Goal: Task Accomplishment & Management: Complete application form

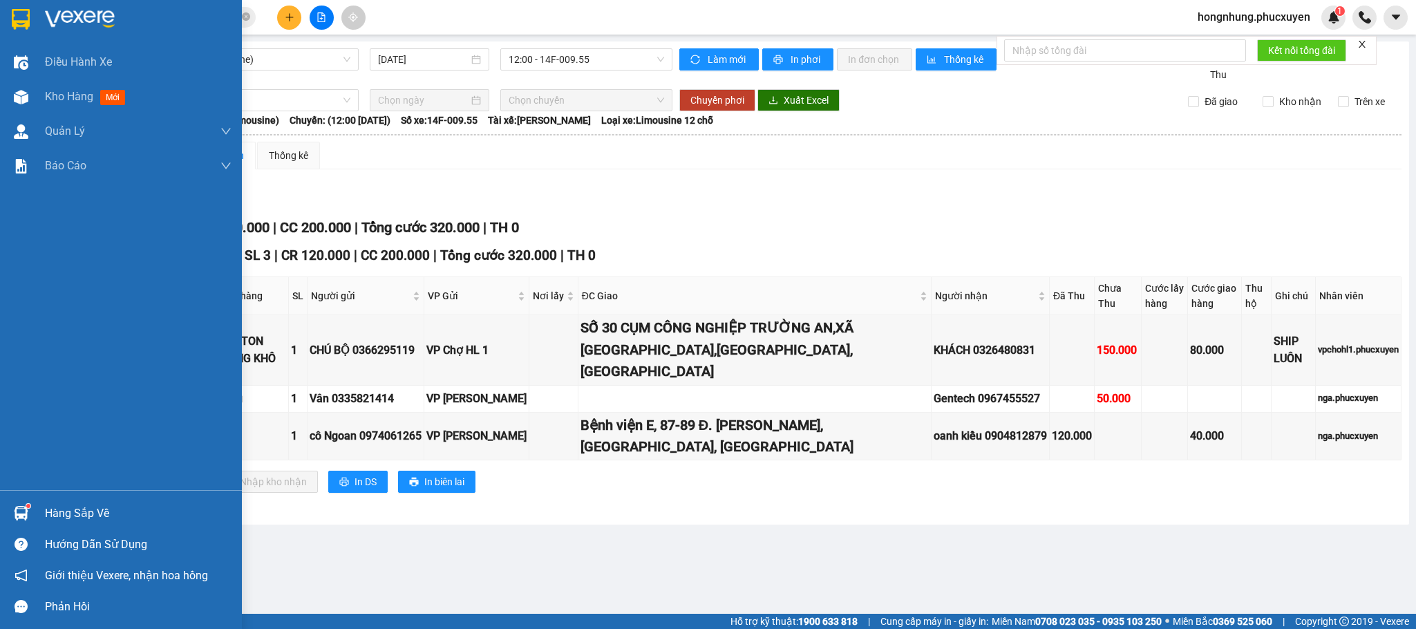
click at [46, 502] on div "Hàng sắp về" at bounding box center [121, 513] width 242 height 31
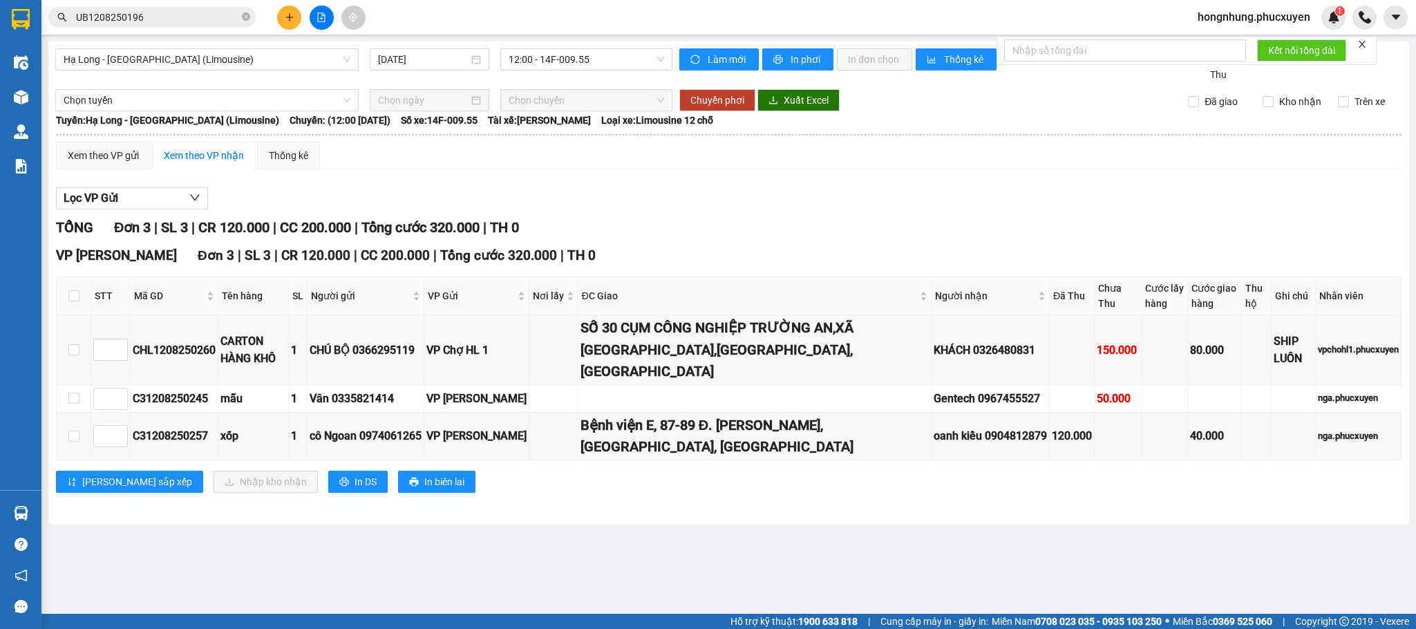
click at [631, 224] on section "Kết quả tìm kiếm ( 1 ) Bộ lọc Mã ĐH Trạng thái Món hàng Thu hộ Tổng cước Chưa c…" at bounding box center [708, 314] width 1416 height 629
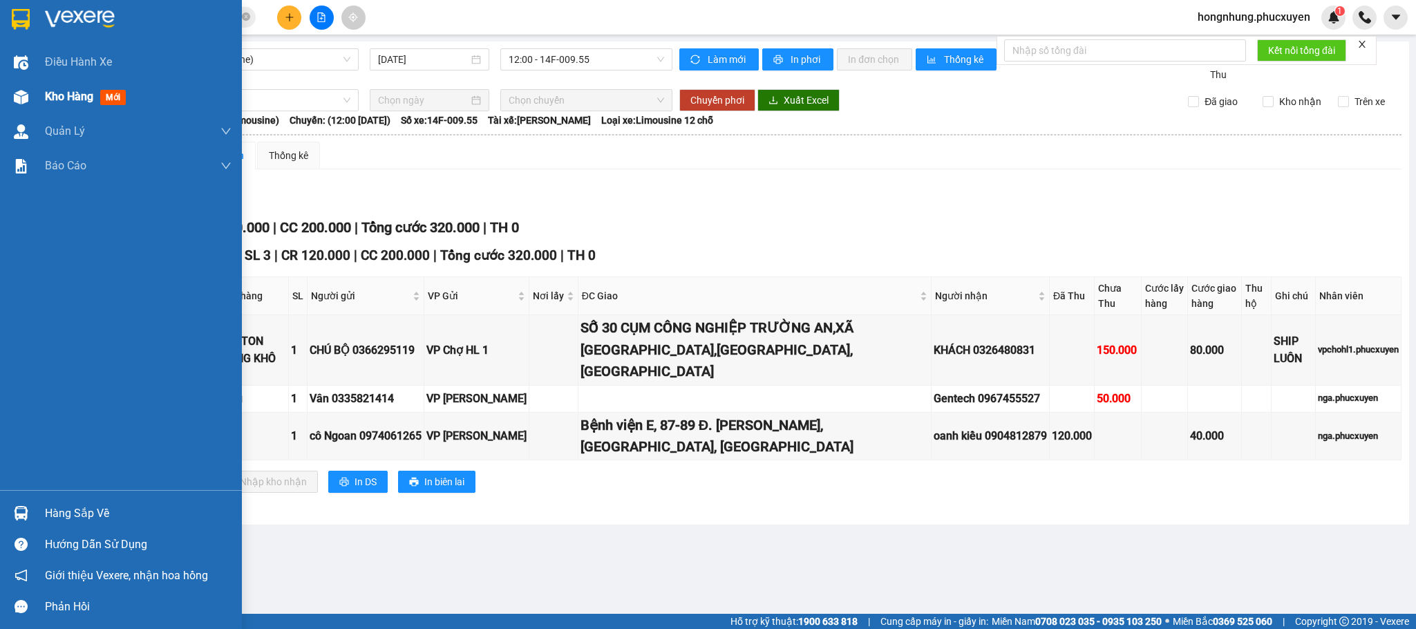
click at [35, 89] on div "Kho hàng mới" at bounding box center [121, 96] width 242 height 35
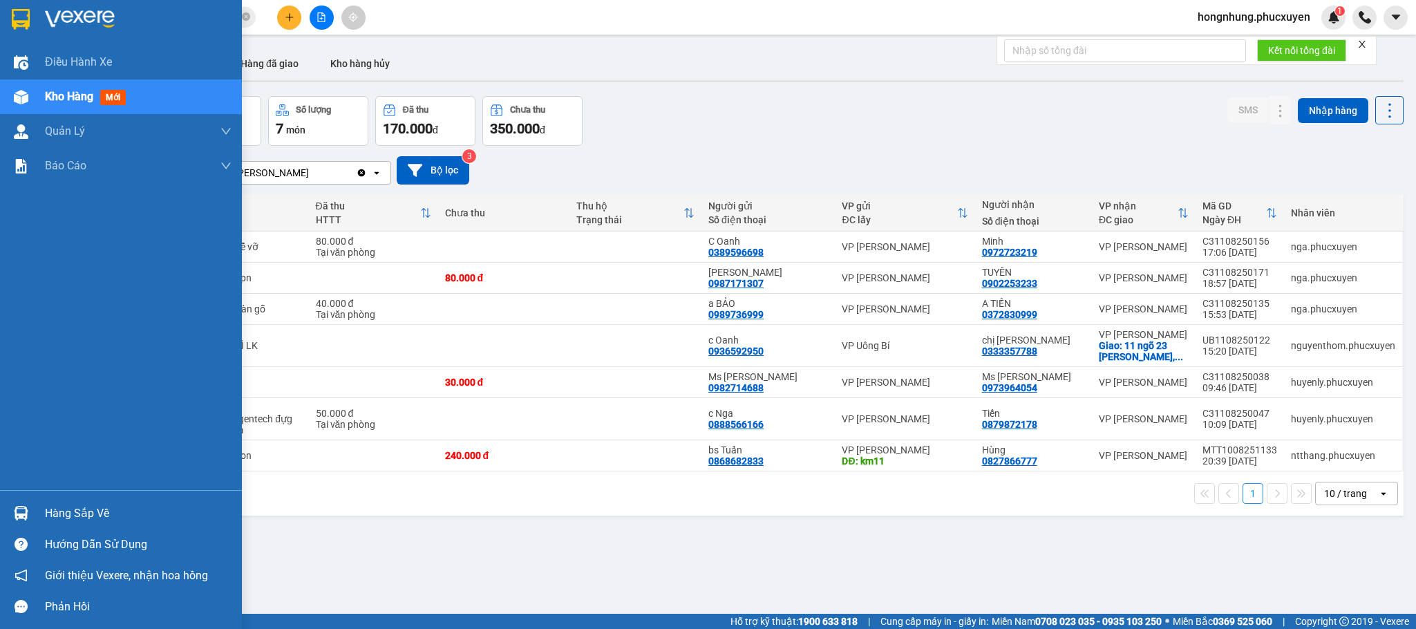
click at [108, 511] on div "Hàng sắp về" at bounding box center [138, 513] width 187 height 21
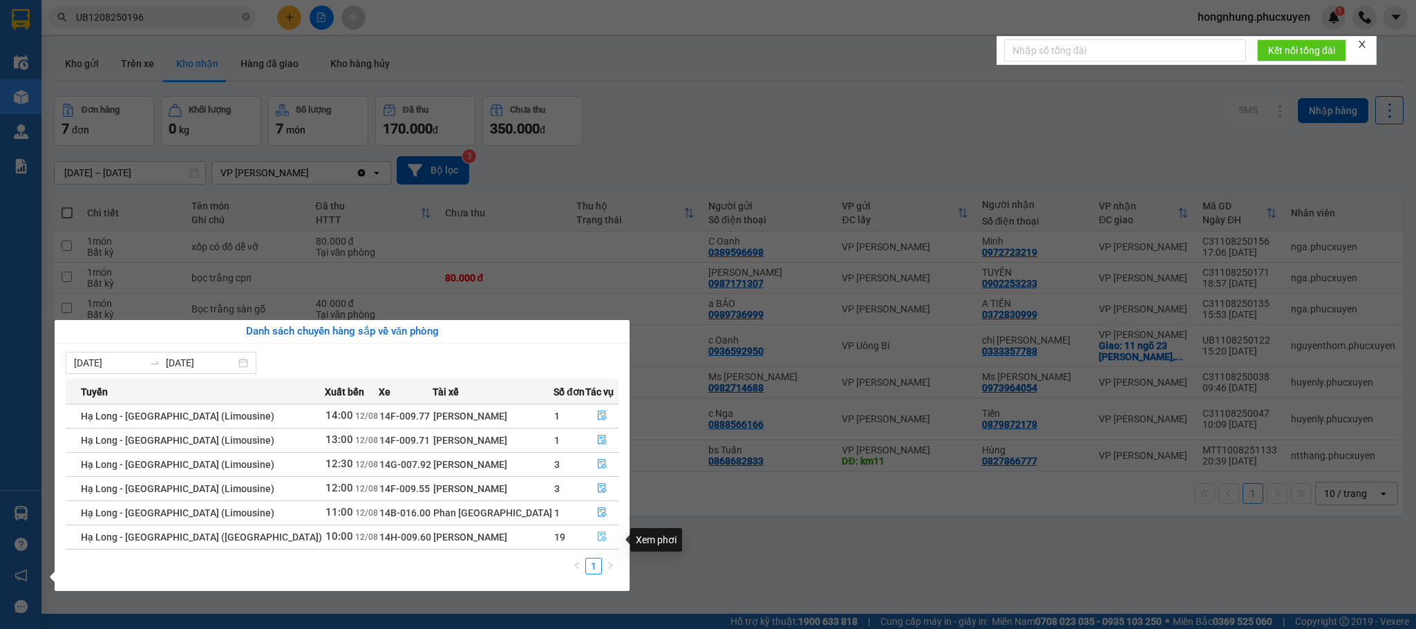
click at [598, 539] on icon "file-done" at bounding box center [602, 537] width 8 height 10
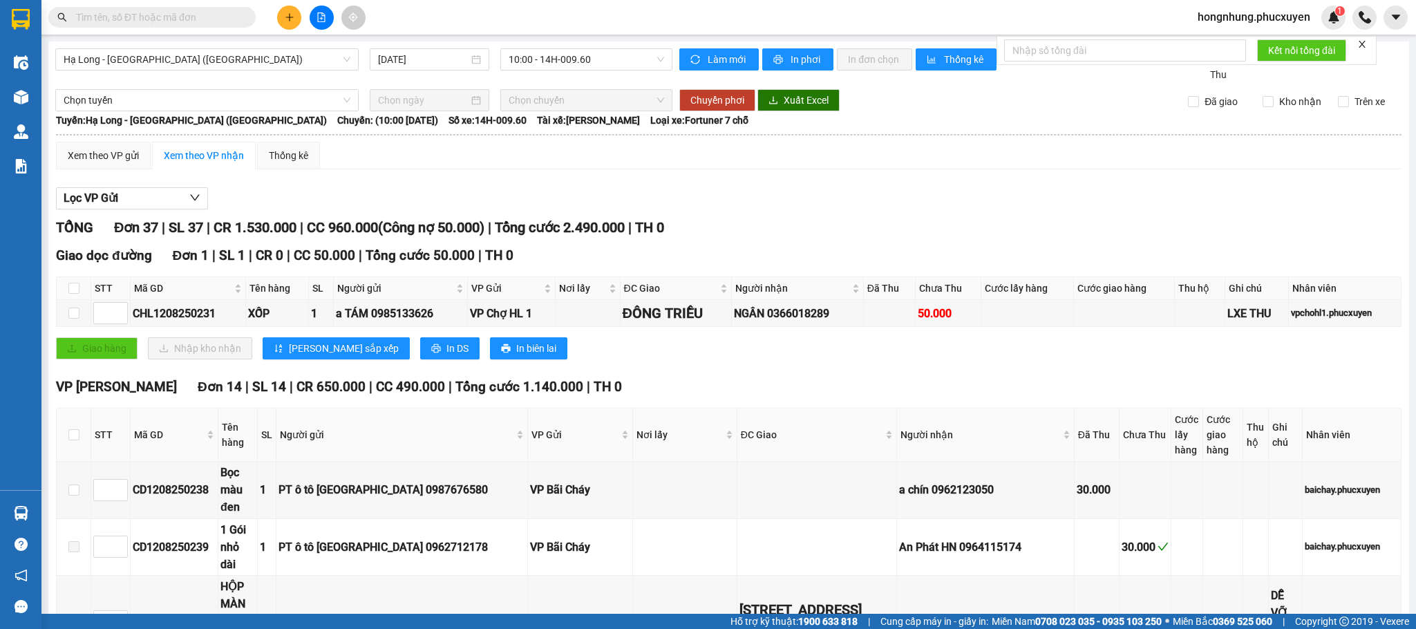
click at [576, 363] on div "Giao dọc đường Đơn 1 | SL 1 | CR 0 | CC 50.000 | Tổng cước 50.000 | TH 0 STT Mã…" at bounding box center [728, 307] width 1345 height 124
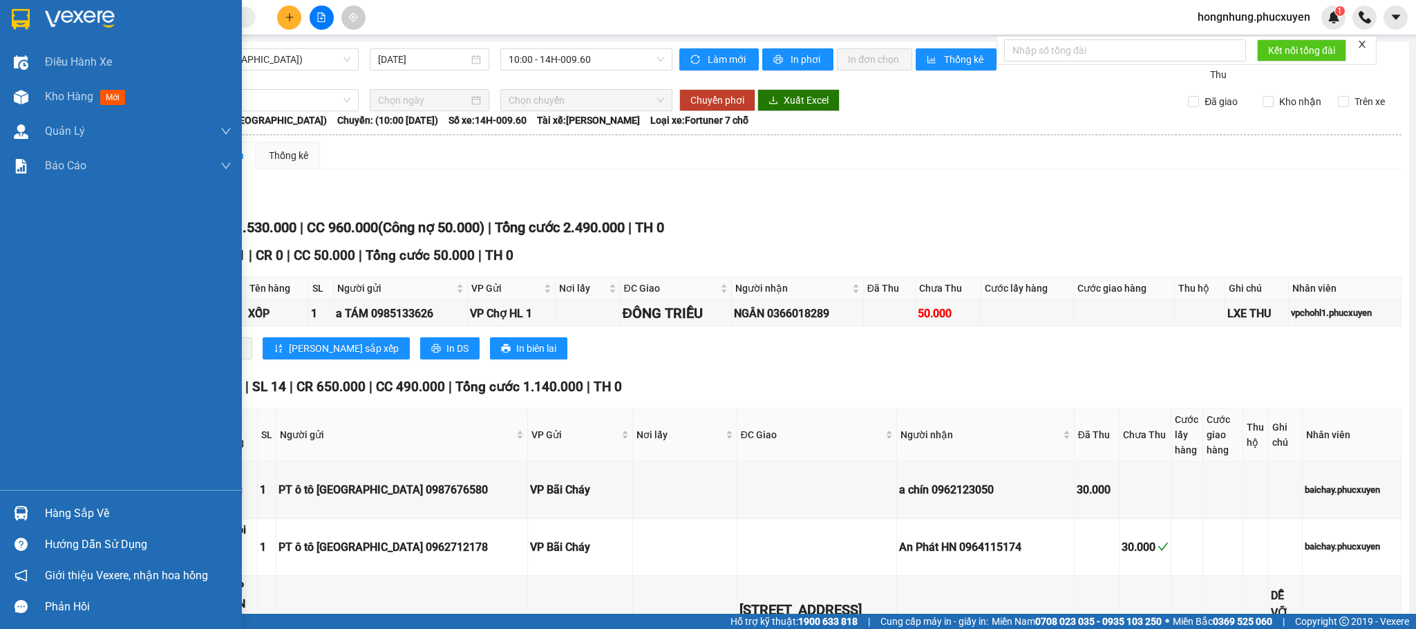
click at [21, 513] on img at bounding box center [21, 513] width 15 height 15
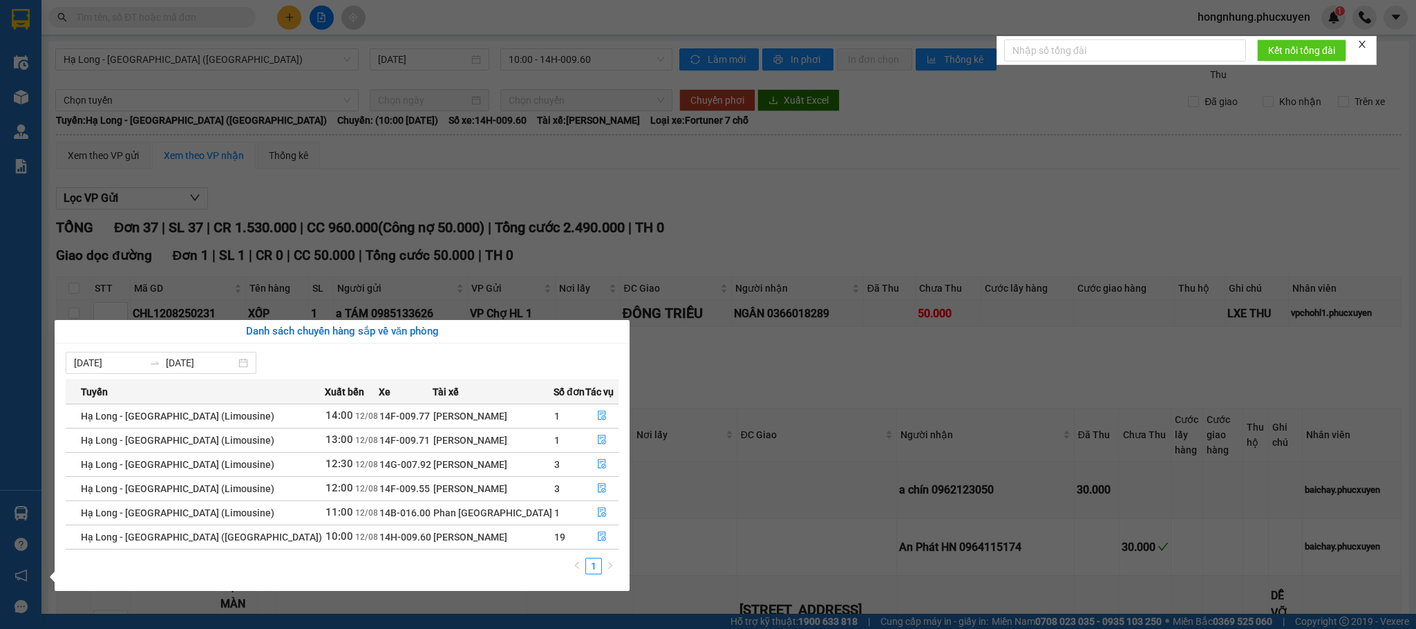
click at [180, 625] on section "Kết quả tìm kiếm ( 0 ) Bộ lọc No Data hongnhung.phucxuyen 1 Điều hành xe Kho hà…" at bounding box center [708, 314] width 1416 height 629
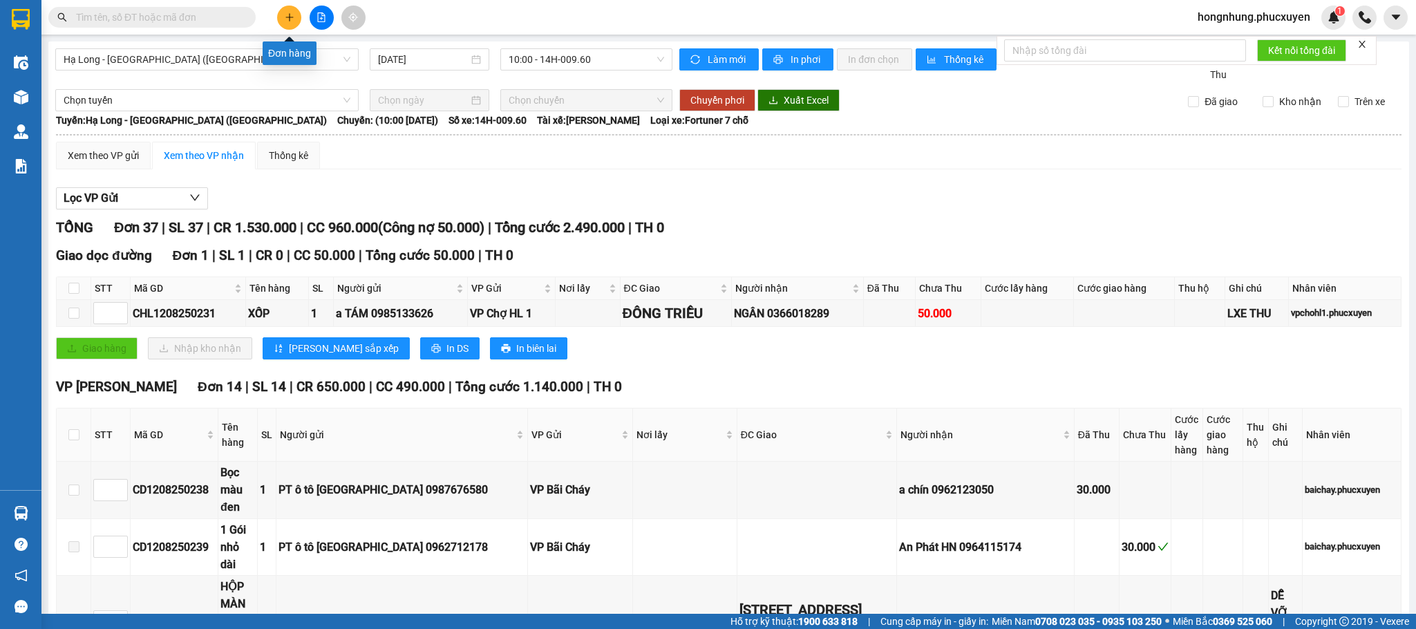
click at [285, 21] on icon "plus" at bounding box center [290, 17] width 10 height 10
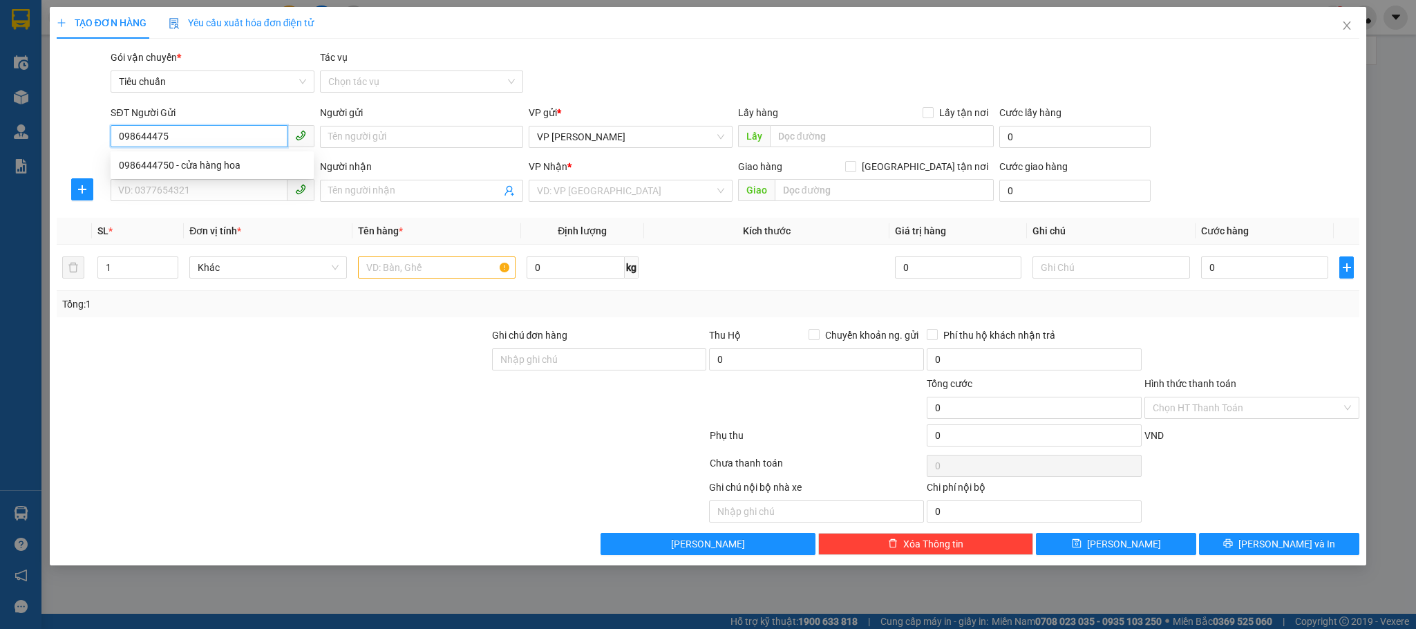
type input "0986444750"
click at [160, 167] on div "0986444750 - cửa hàng hoa" at bounding box center [212, 165] width 187 height 15
type input "cửa hàng hoa"
type input "0986444750"
click at [172, 189] on input "SĐT Người Nhận *" at bounding box center [199, 190] width 176 height 22
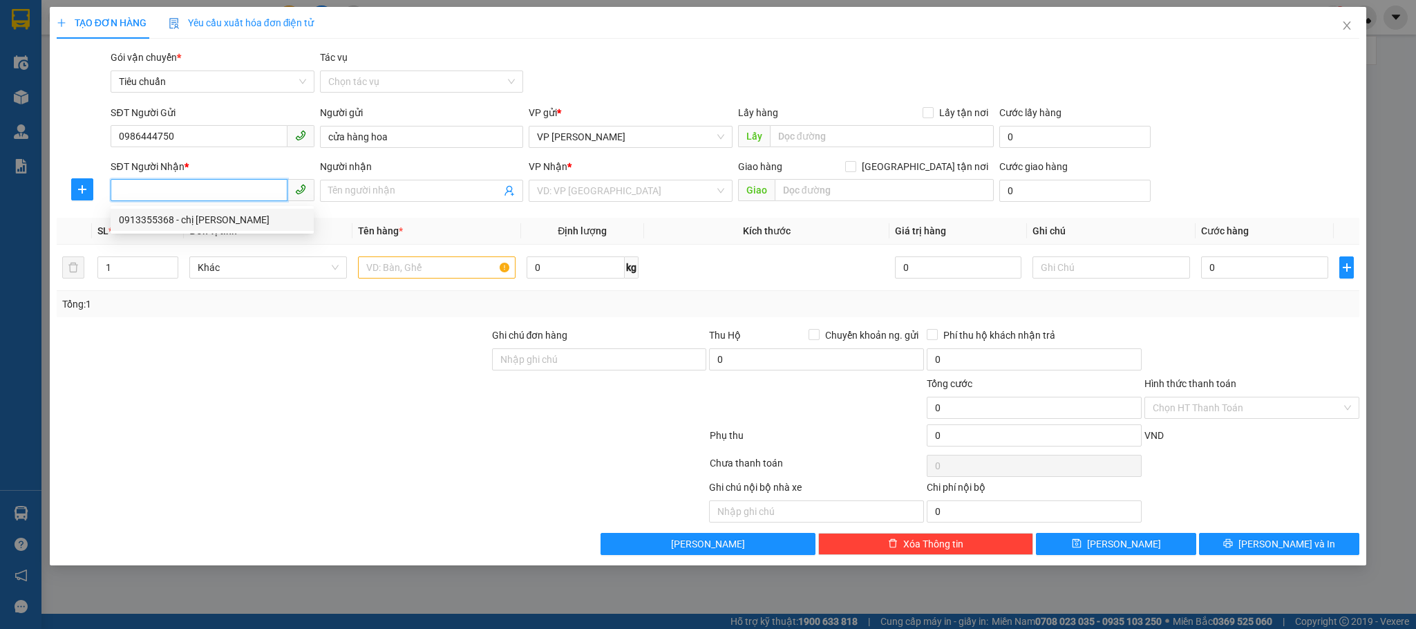
click at [173, 218] on div "0913355368 - chị Hương" at bounding box center [212, 219] width 187 height 15
type input "0913355368"
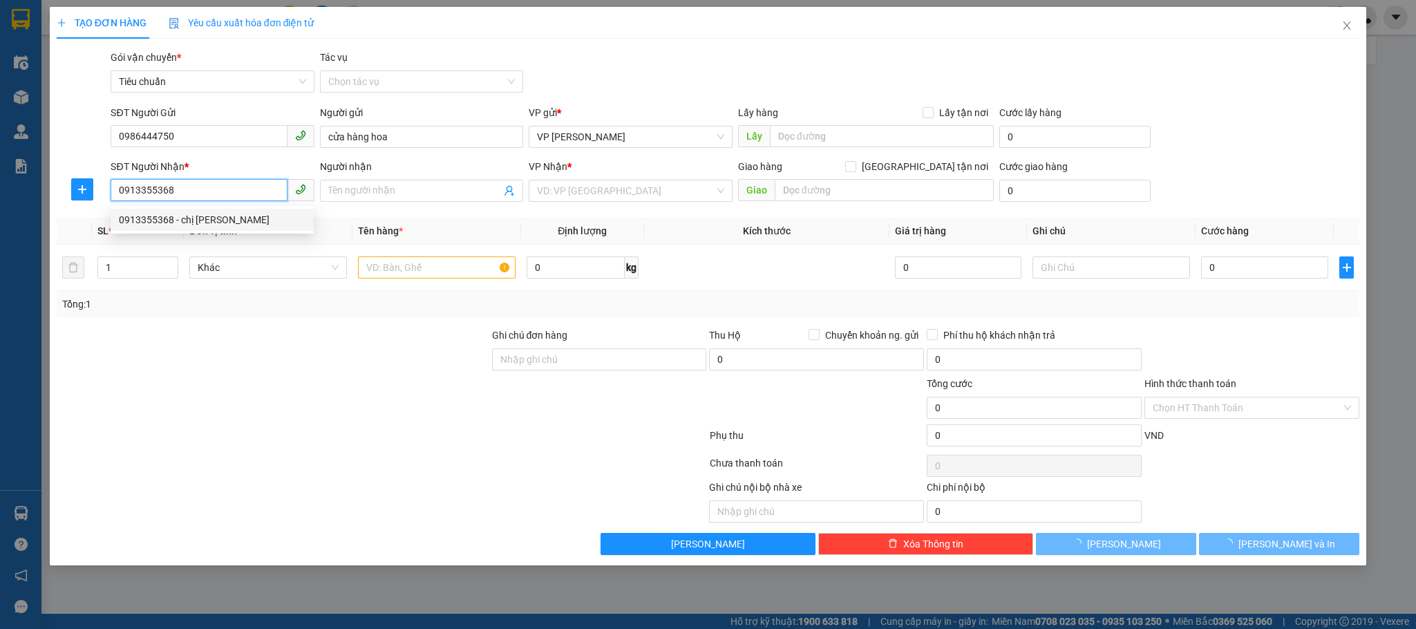
type input "chị Hương"
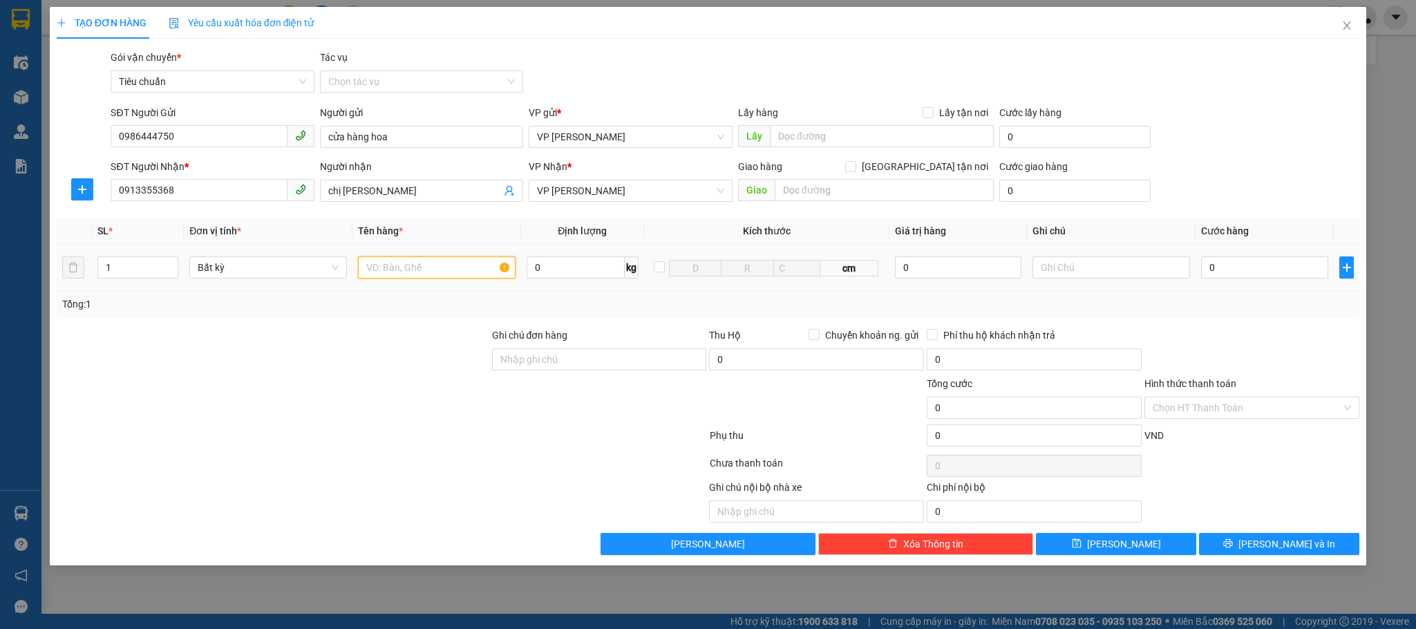
click at [392, 265] on input "text" at bounding box center [437, 267] width 158 height 22
type input "2 buồn chuối"
click at [1244, 274] on input "0" at bounding box center [1264, 267] width 127 height 22
type input "1"
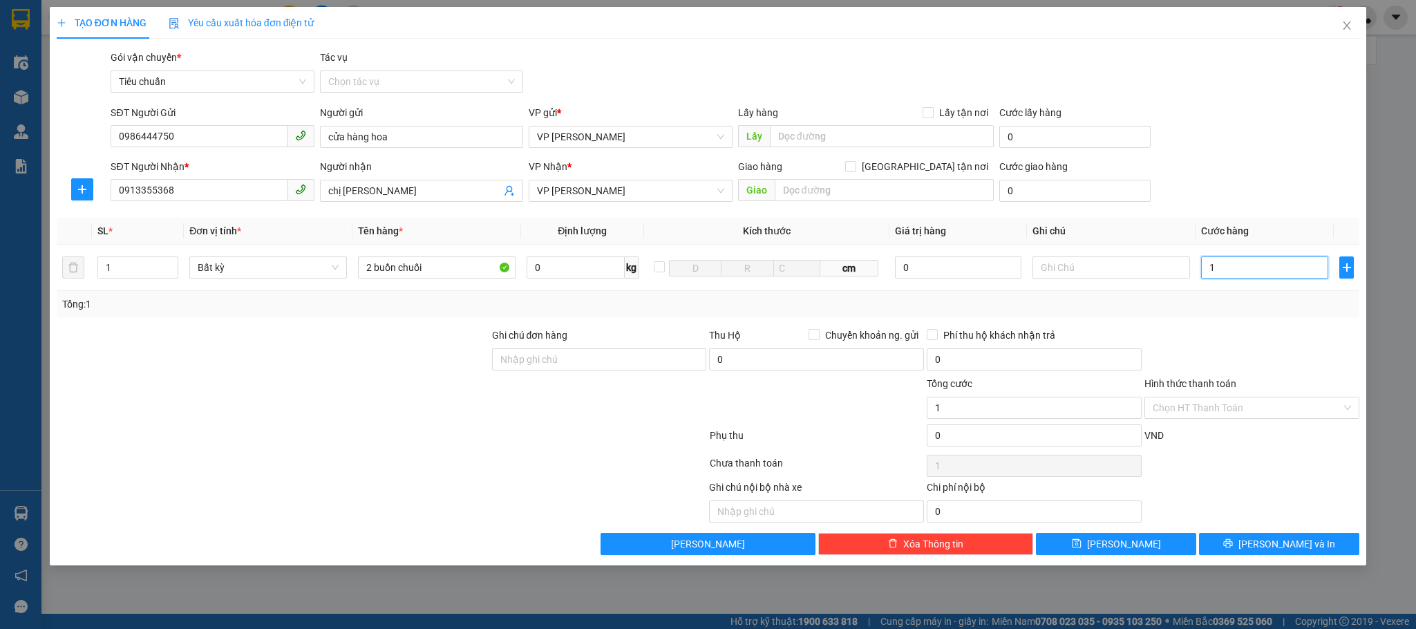
type input "1"
type input "12"
type input "120"
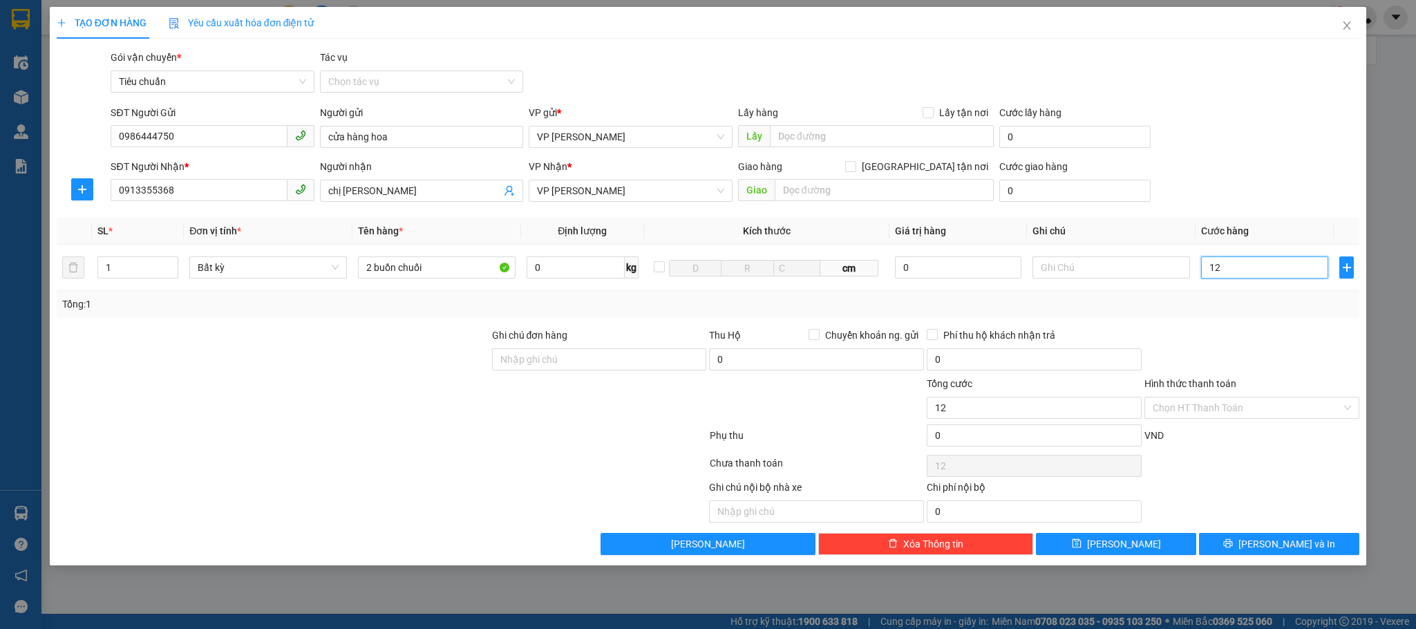
type input "120"
type input "120.000"
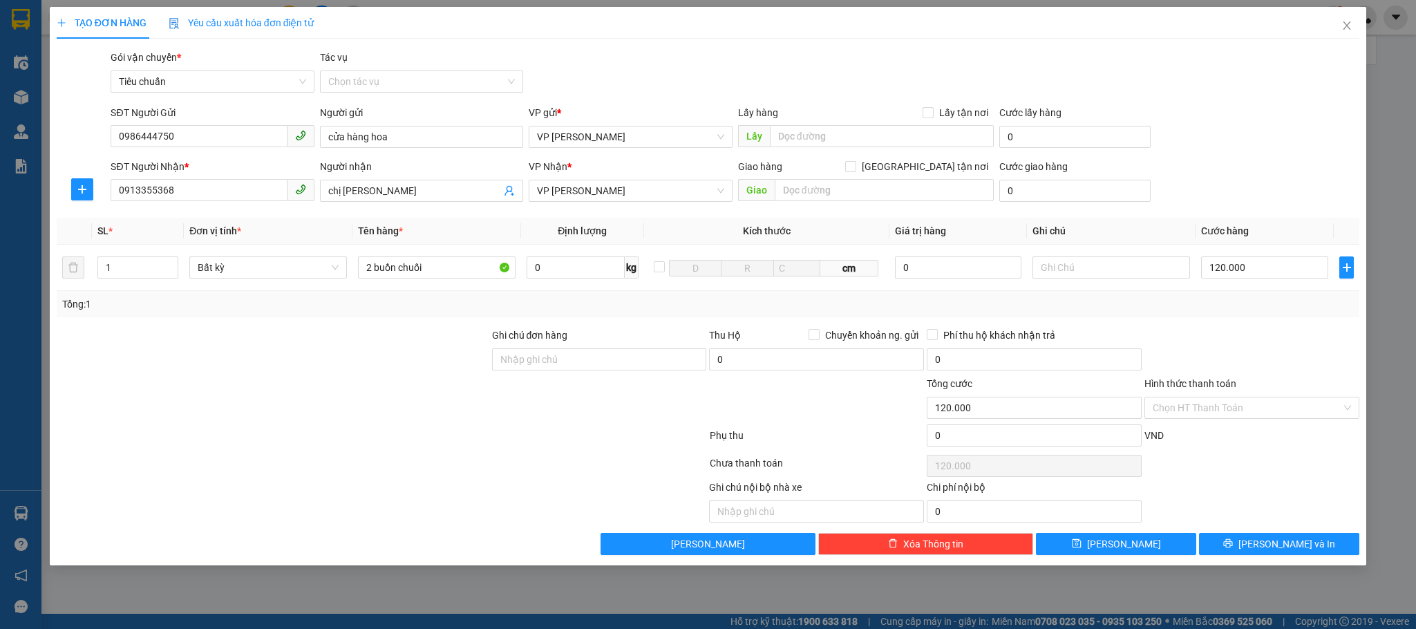
click at [1252, 326] on div "Transit Pickup Surcharge Ids Transit Deliver Surcharge Ids Transit Deliver Surc…" at bounding box center [708, 302] width 1303 height 505
click at [1271, 538] on button "Lưu và In" at bounding box center [1279, 544] width 160 height 22
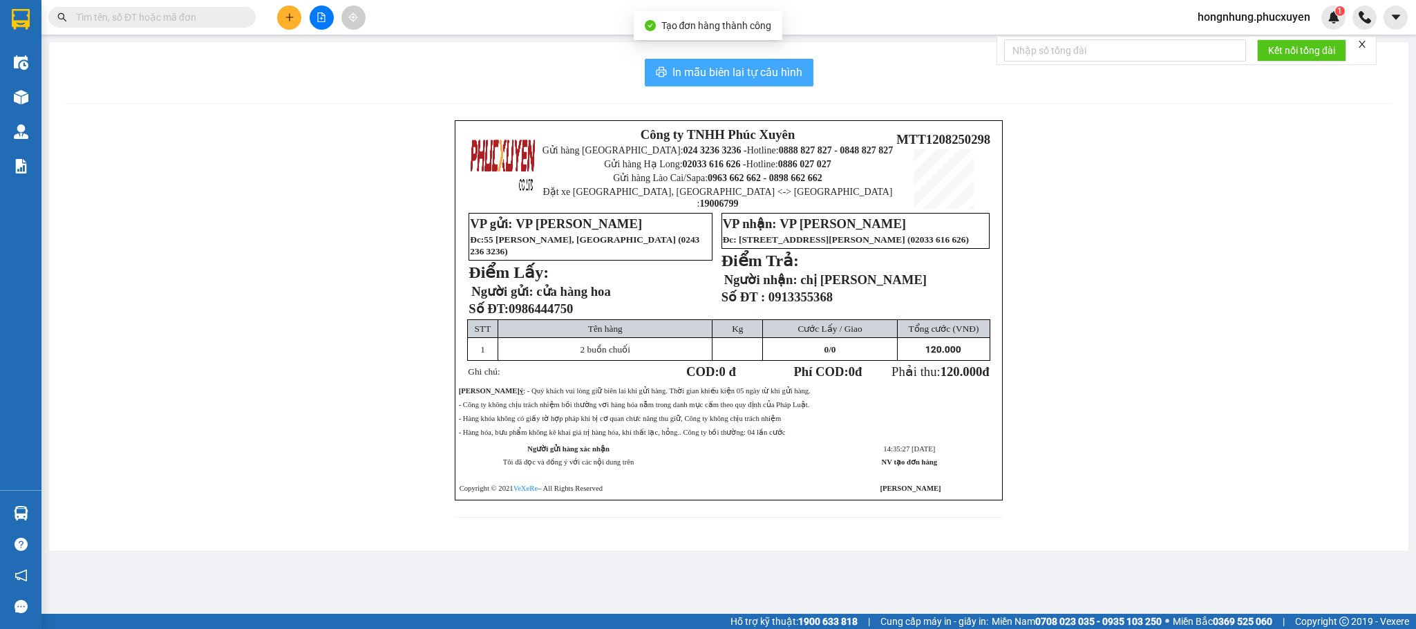
click at [752, 77] on span "In mẫu biên lai tự cấu hình" at bounding box center [737, 72] width 130 height 17
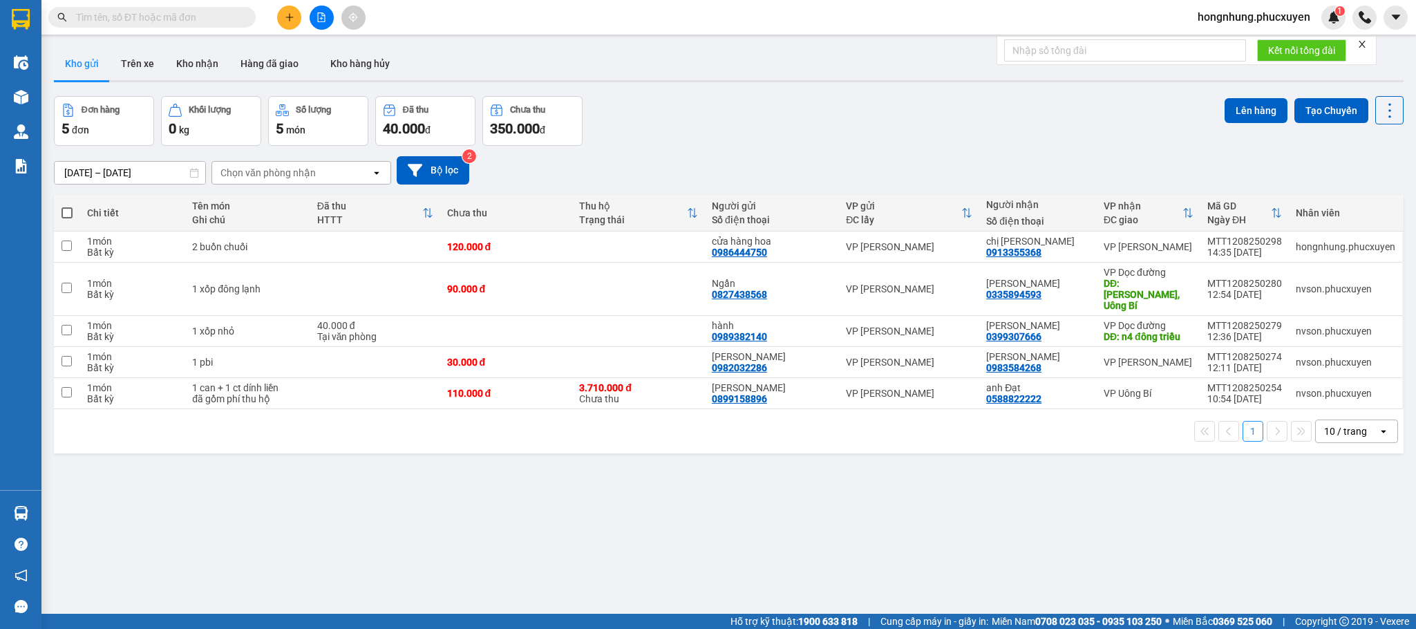
click at [919, 527] on div "ver 1.8.137 Kho gửi Trên xe Kho nhận Hàng đã giao Kho hàng hủy Đơn hàng 5 đơn K…" at bounding box center [728, 355] width 1361 height 629
click at [1289, 252] on icon at bounding box center [1294, 247] width 10 height 10
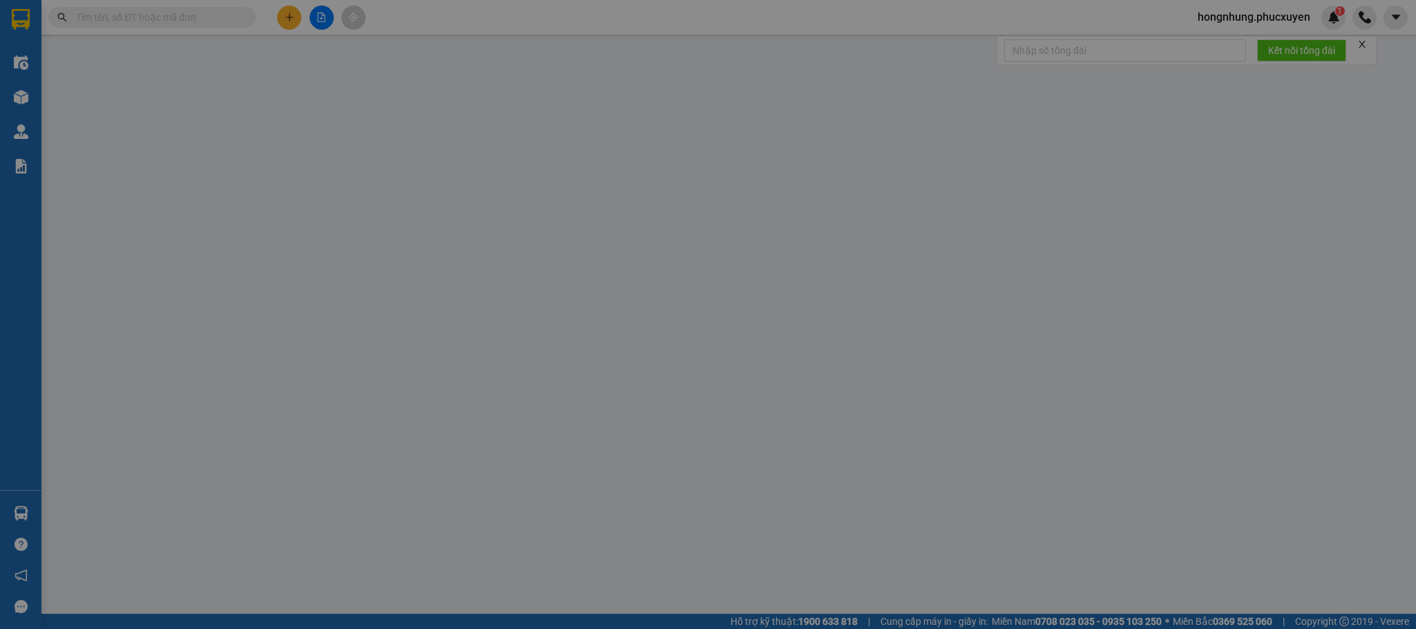
type input "0986444750"
type input "cửa hàng hoa"
type input "0913355368"
type input "chị Hương"
type input "120.000"
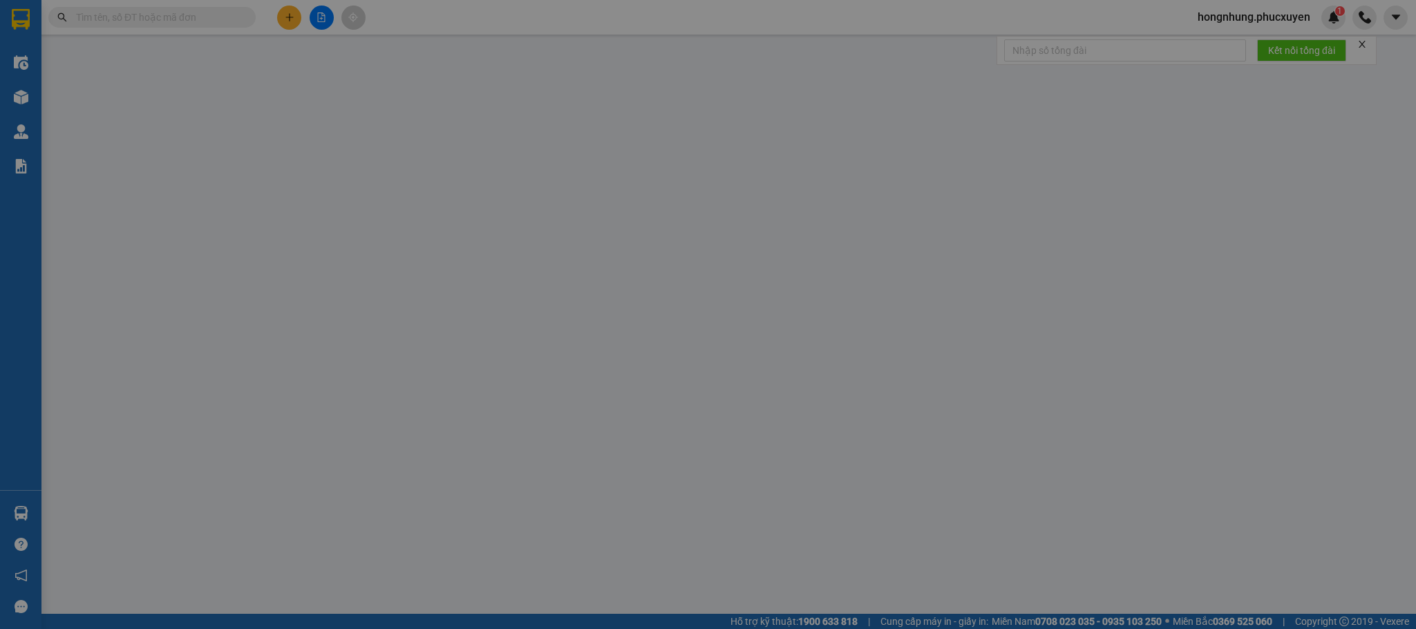
type input "120.000"
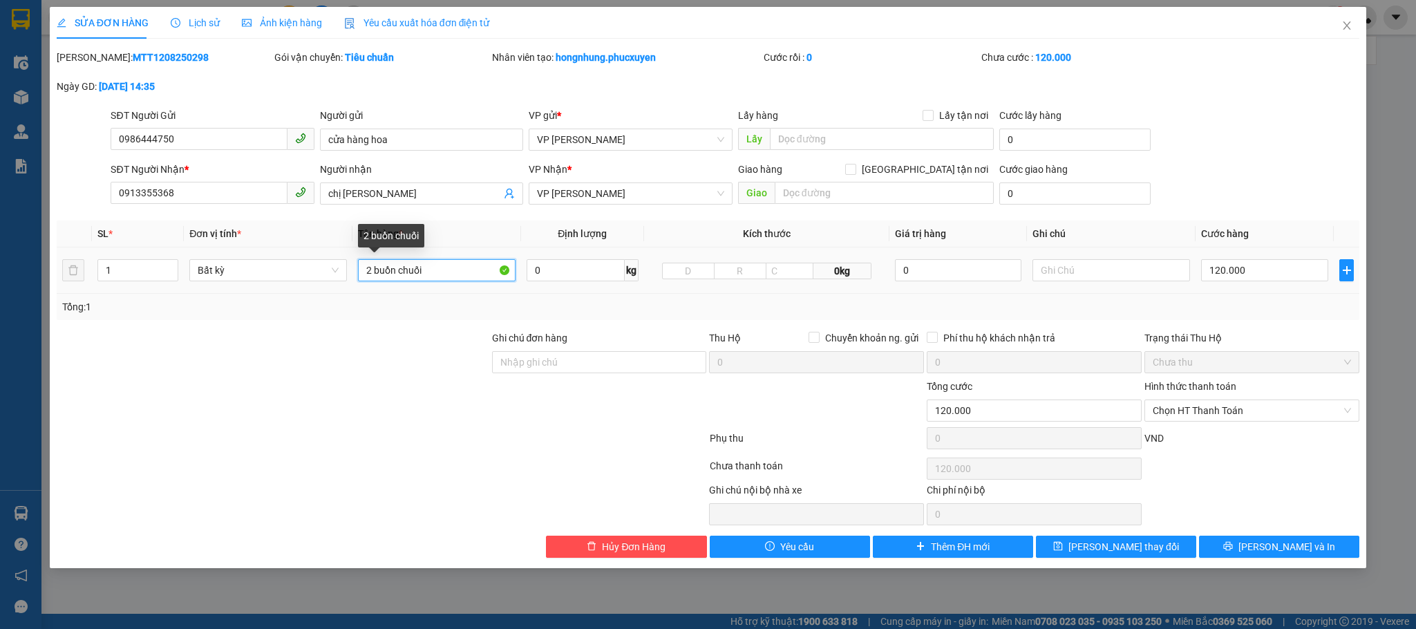
click at [395, 274] on input "2 buồn chuối" at bounding box center [437, 270] width 158 height 22
type input "2 buồng chuối"
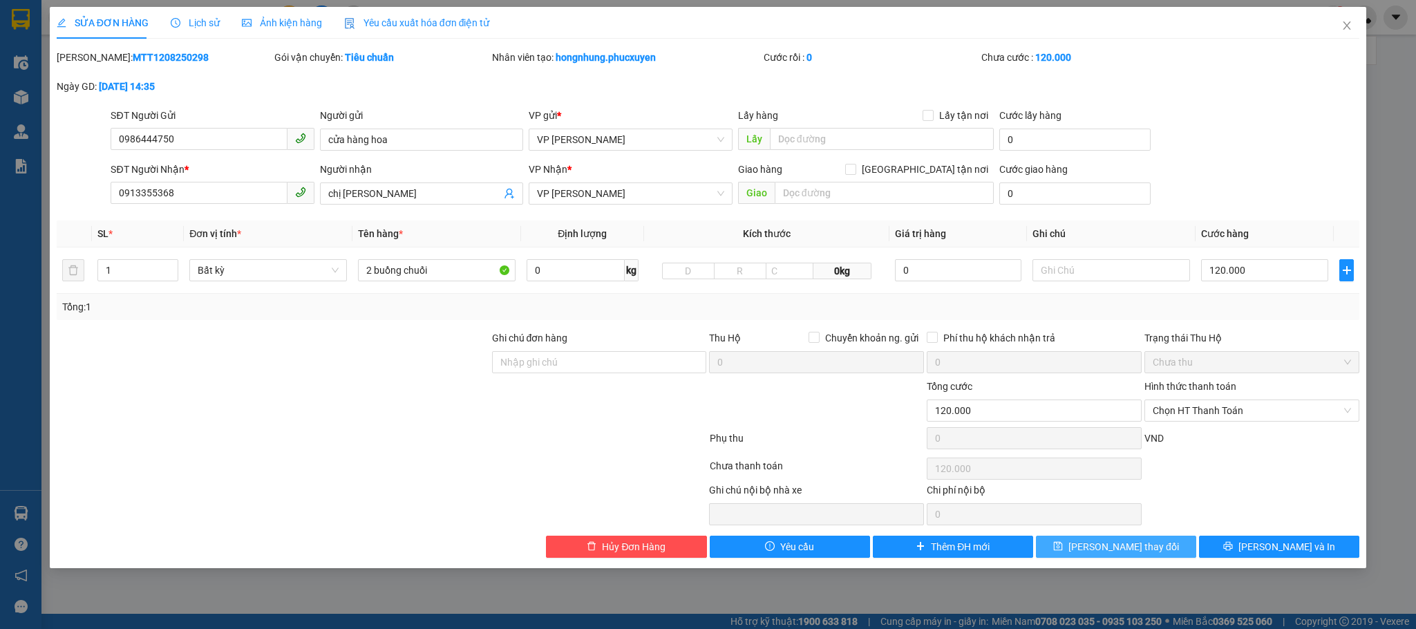
click at [1114, 545] on span "Lưu thay đổi" at bounding box center [1123, 546] width 111 height 15
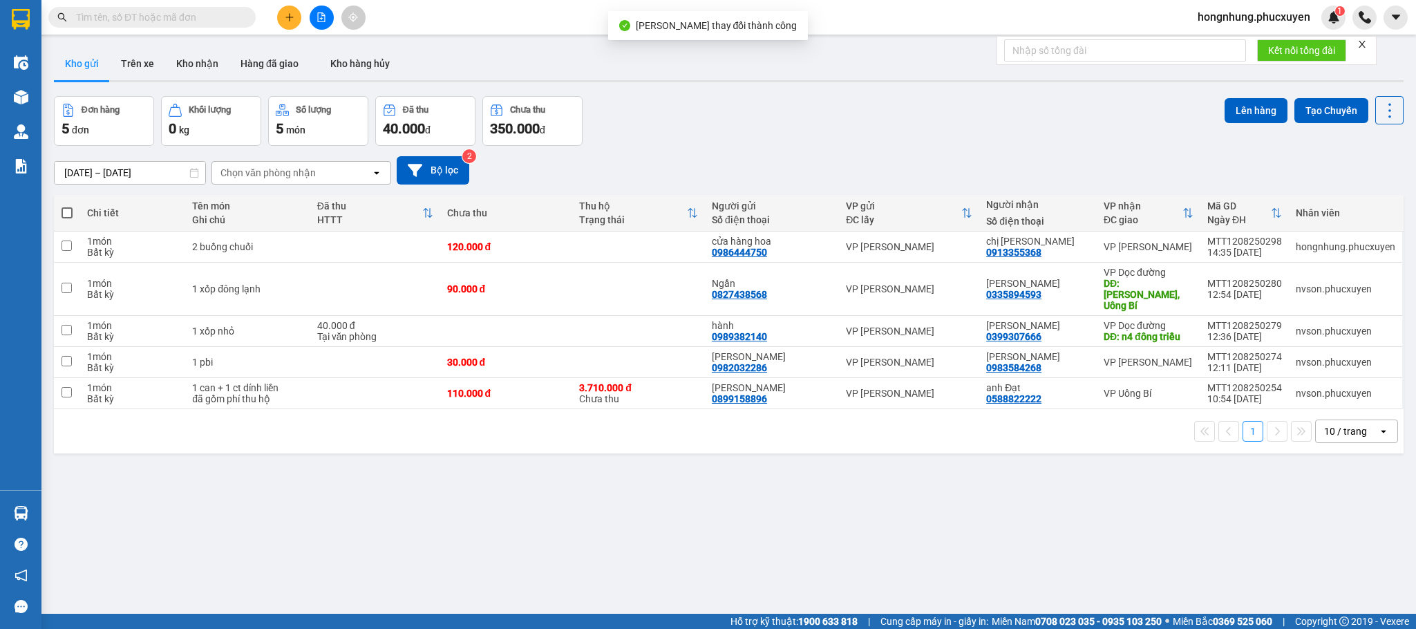
click at [645, 507] on div "ver 1.8.137 Kho gửi Trên xe Kho nhận Hàng đã giao Kho hàng hủy Đơn hàng 5 đơn K…" at bounding box center [728, 355] width 1361 height 629
